Goal: Task Accomplishment & Management: Manage account settings

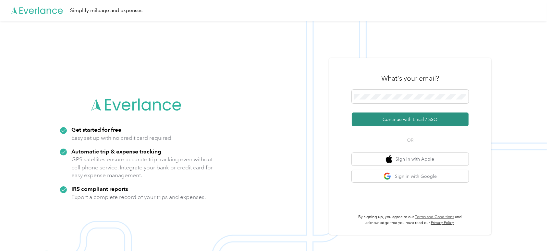
click at [399, 121] on button "Continue with Email / SSO" at bounding box center [410, 119] width 117 height 14
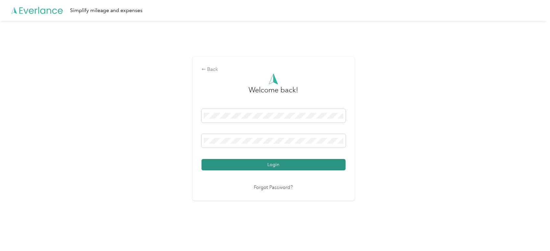
click at [275, 166] on button "Login" at bounding box center [274, 164] width 144 height 11
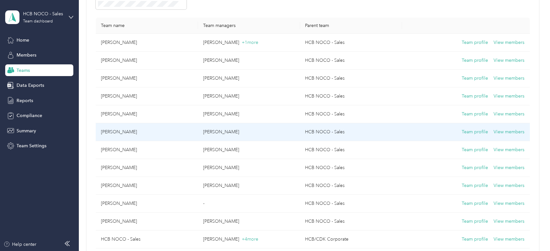
scroll to position [72, 0]
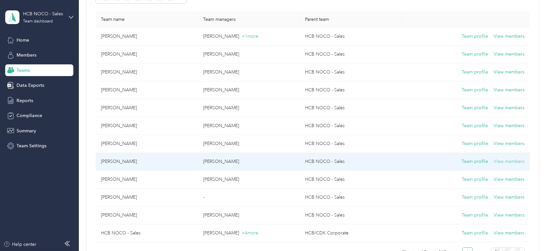
click at [514, 162] on button "View members" at bounding box center [509, 161] width 31 height 7
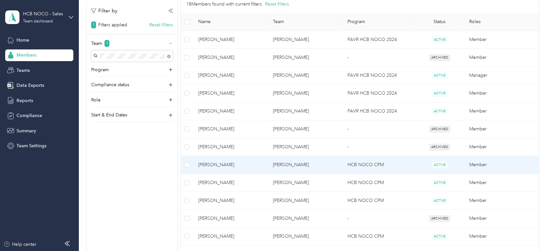
scroll to position [144, 0]
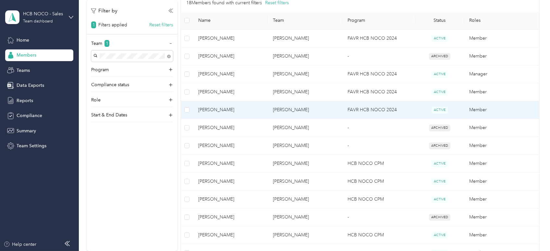
click at [508, 111] on td "Member" at bounding box center [501, 110] width 75 height 18
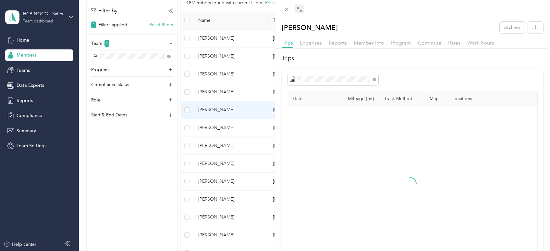
click at [303, 8] on span at bounding box center [299, 9] width 8 height 9
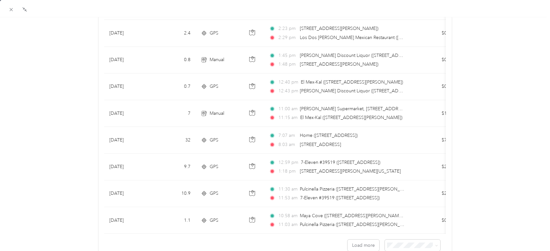
scroll to position [581, 0]
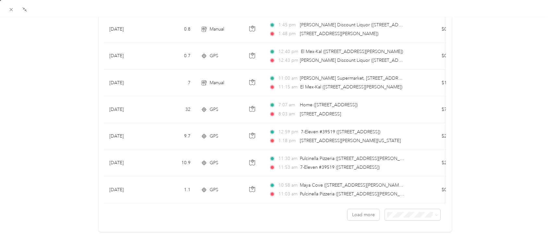
click at [399, 241] on span "100 per load" at bounding box center [398, 244] width 27 height 6
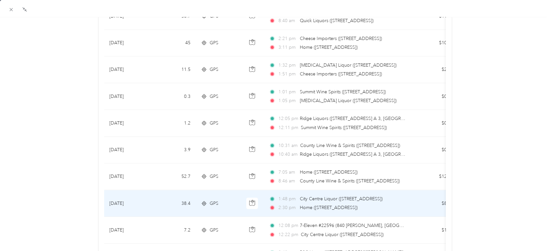
scroll to position [1627, 0]
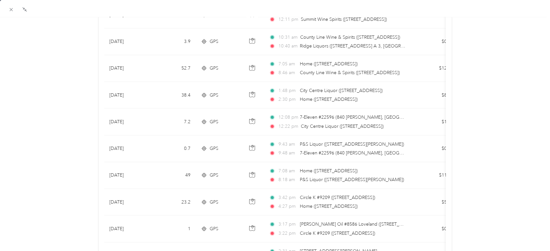
drag, startPoint x: 469, startPoint y: 22, endPoint x: 465, endPoint y: 60, distance: 38.2
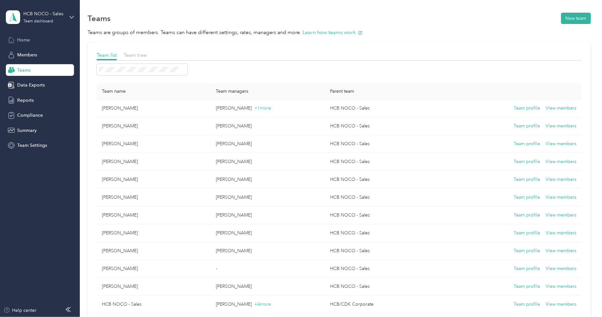
click at [28, 40] on span "Home" at bounding box center [23, 40] width 13 height 7
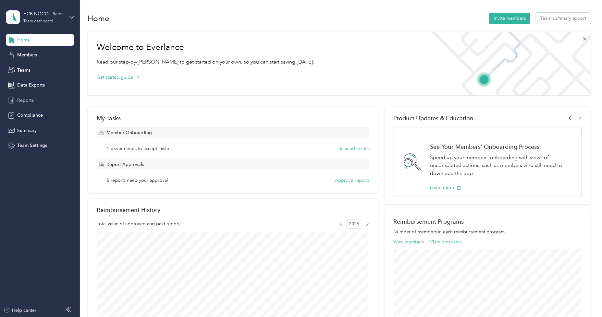
click at [27, 99] on span "Reports" at bounding box center [25, 100] width 17 height 7
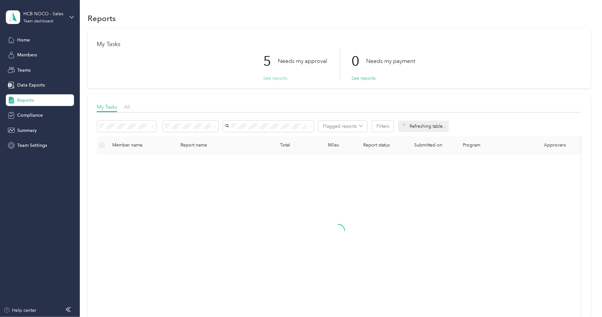
click at [282, 79] on button "See reports" at bounding box center [275, 78] width 24 height 7
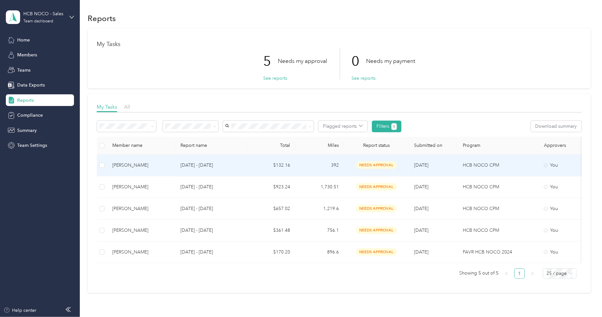
click at [230, 169] on td "Aug 1 - 31, 2025" at bounding box center [210, 166] width 71 height 22
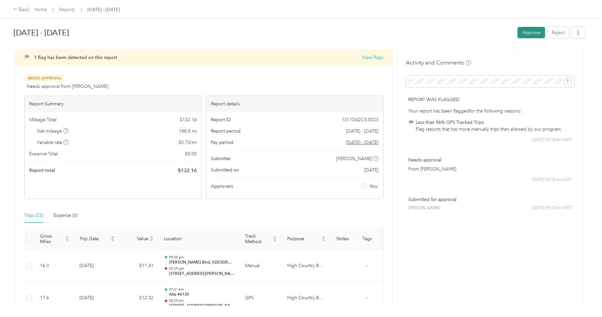
click at [534, 35] on button "Approve" at bounding box center [532, 32] width 28 height 11
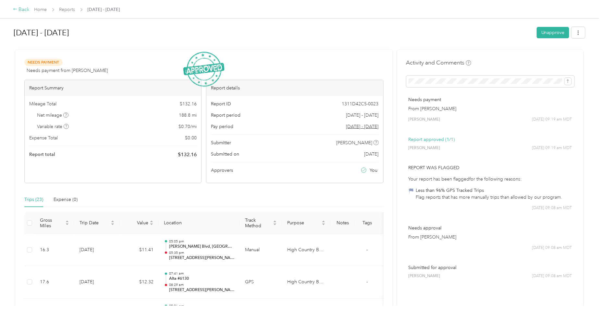
click at [22, 7] on div "Back" at bounding box center [21, 10] width 17 height 8
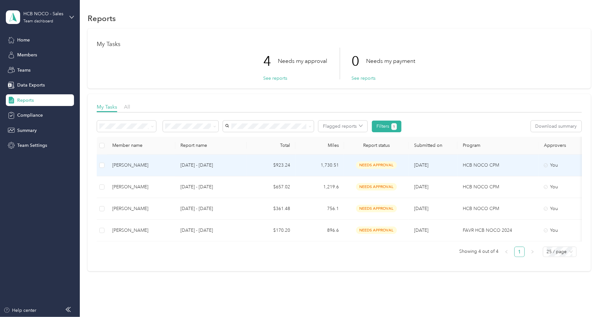
click at [261, 168] on td "$923.24" at bounding box center [271, 166] width 49 height 22
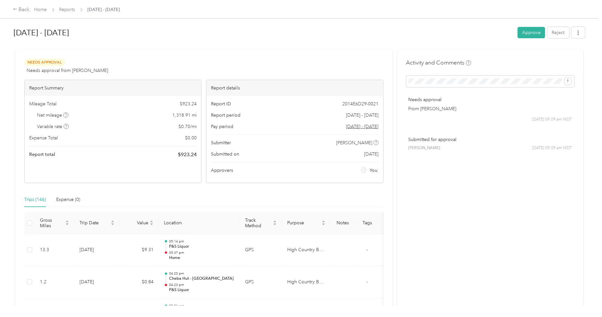
click at [524, 36] on button "Approve" at bounding box center [532, 32] width 28 height 11
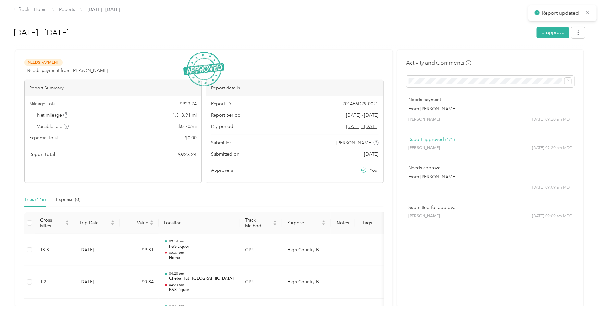
click at [30, 10] on div "Back Home Reports Aug 1 - 31, 2025" at bounding box center [66, 10] width 107 height 8
click at [23, 10] on div "Back" at bounding box center [21, 10] width 17 height 8
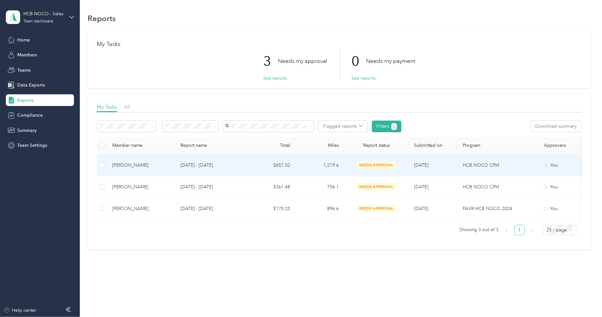
click at [259, 166] on td "$657.02" at bounding box center [271, 166] width 49 height 22
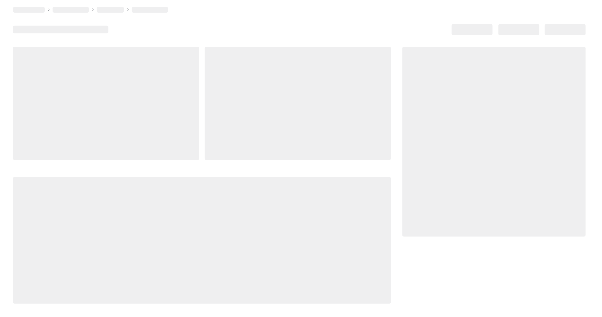
click at [259, 166] on div at bounding box center [202, 176] width 378 height 258
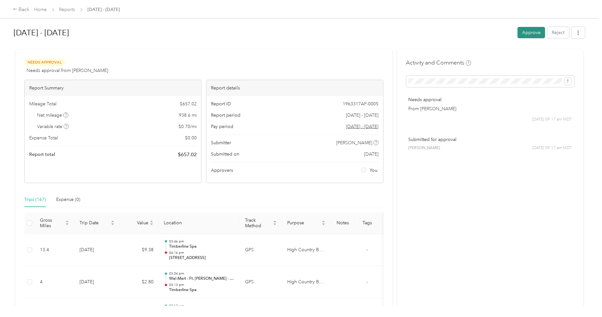
click at [524, 29] on button "Approve" at bounding box center [532, 32] width 28 height 11
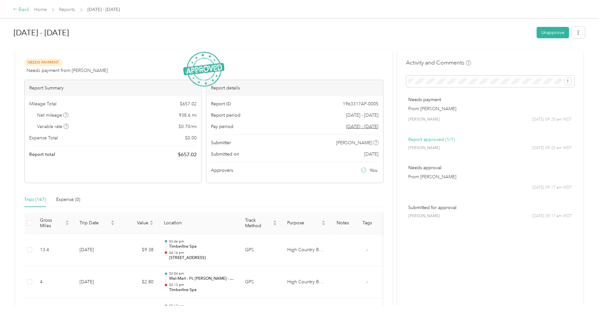
click at [18, 8] on div "Back" at bounding box center [21, 10] width 17 height 8
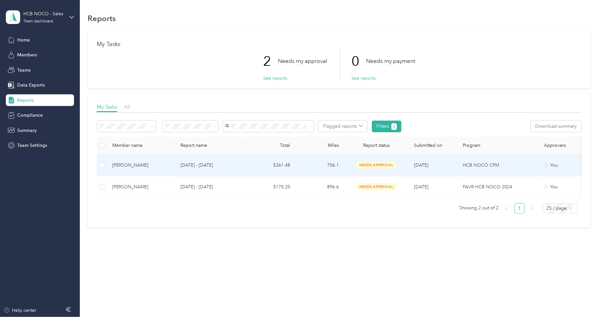
click at [249, 166] on td "$361.48" at bounding box center [271, 166] width 49 height 22
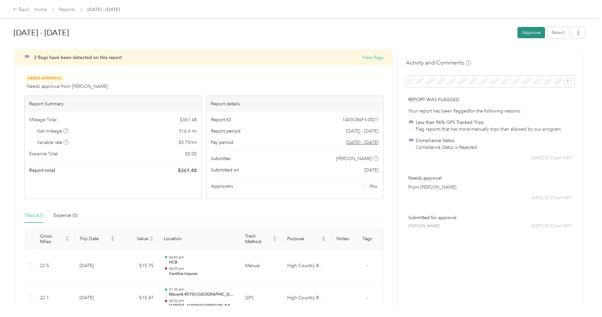
click at [527, 35] on button "Approve" at bounding box center [532, 32] width 28 height 11
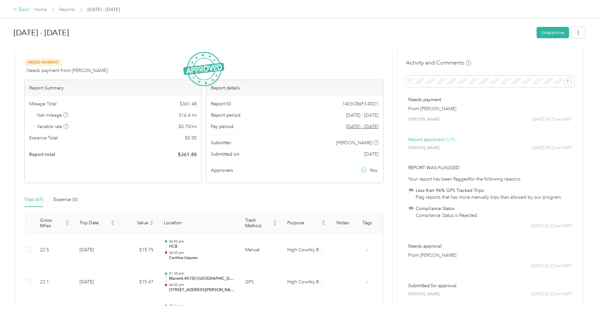
click at [13, 6] on div "Back" at bounding box center [21, 10] width 17 height 8
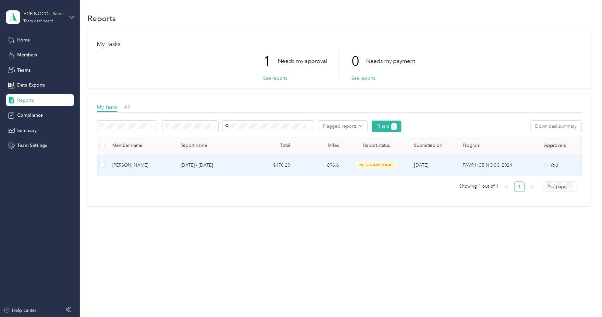
click at [248, 166] on td "$170.20" at bounding box center [271, 166] width 49 height 22
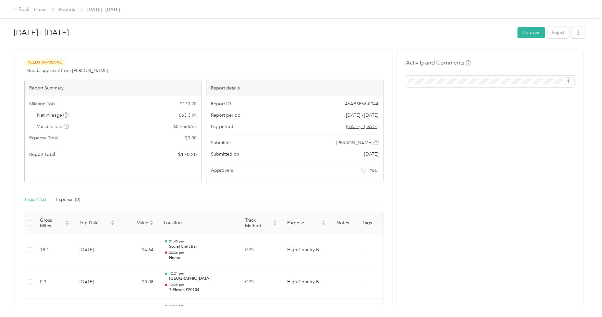
click at [523, 34] on button "Approve" at bounding box center [532, 32] width 28 height 11
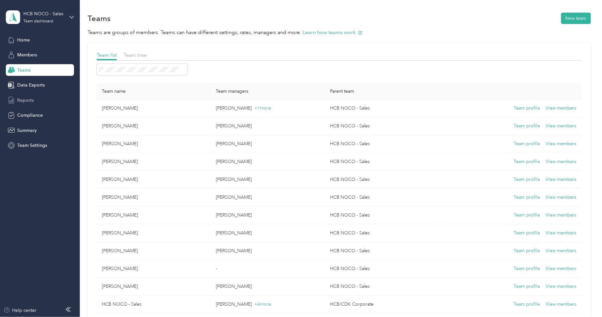
click at [21, 98] on span "Reports" at bounding box center [25, 100] width 17 height 7
